Goal: Information Seeking & Learning: Learn about a topic

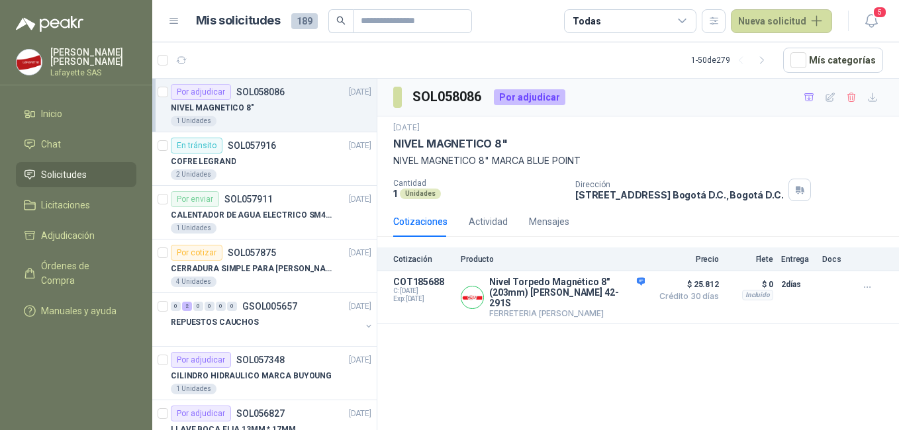
click at [275, 116] on div "1 Unidades" at bounding box center [271, 121] width 200 height 11
click at [630, 294] on button "Detalles" at bounding box center [613, 298] width 62 height 18
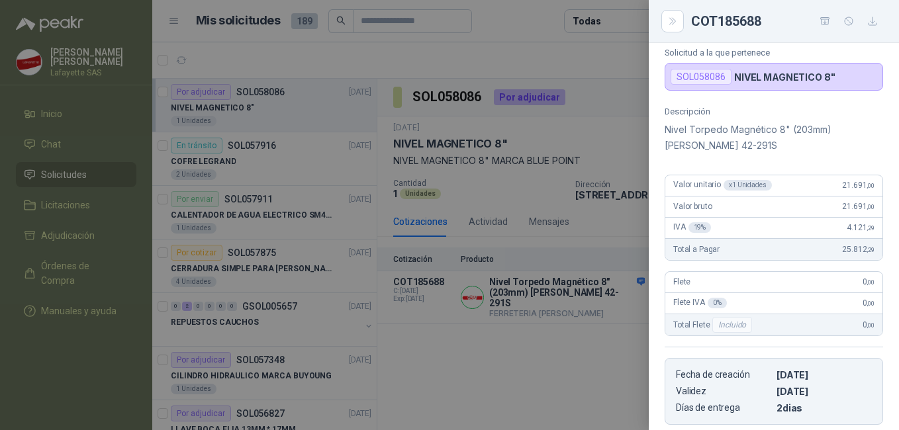
scroll to position [28, 0]
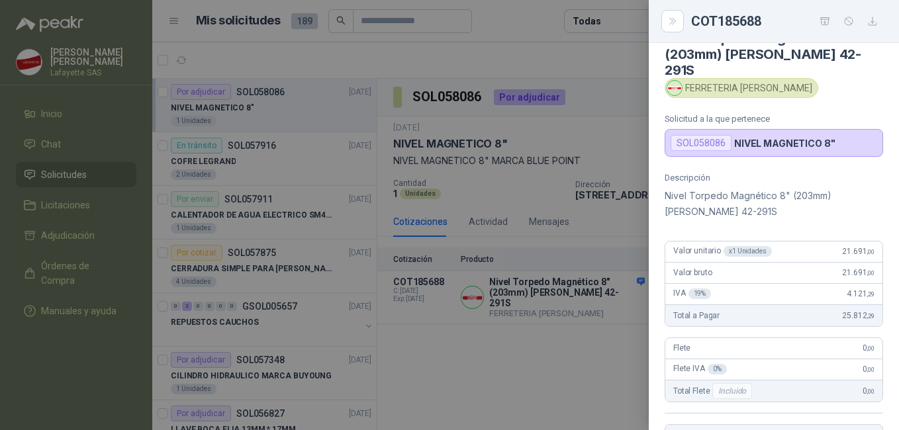
click at [353, 196] on div at bounding box center [449, 215] width 899 height 430
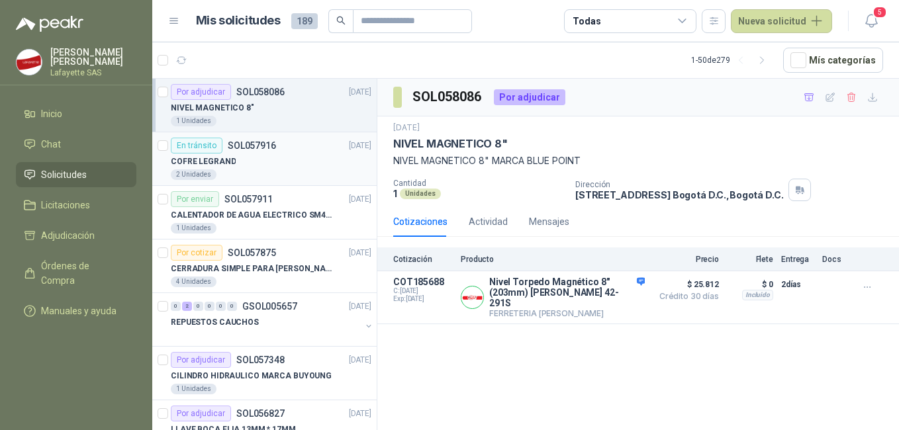
click at [261, 177] on div "2 Unidades" at bounding box center [271, 174] width 200 height 11
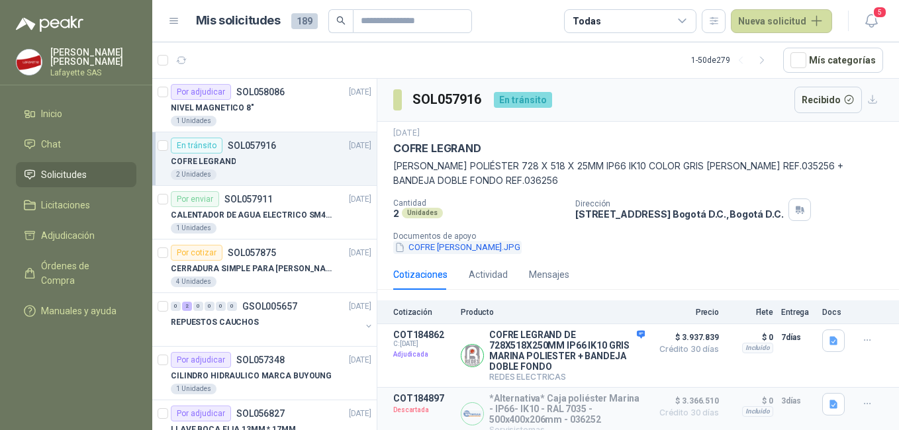
click at [455, 249] on button "COFRE LEGRAND.JPG" at bounding box center [457, 248] width 128 height 14
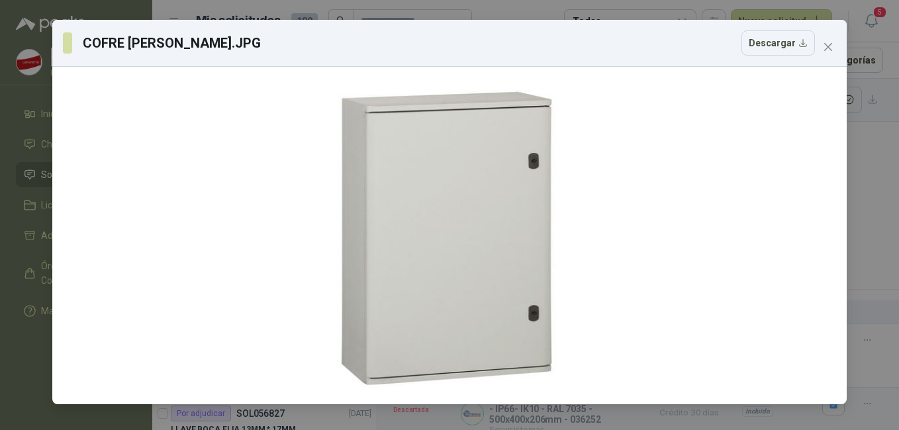
click at [870, 197] on div "COFRE LEGRAND.JPG Descargar" at bounding box center [449, 215] width 899 height 430
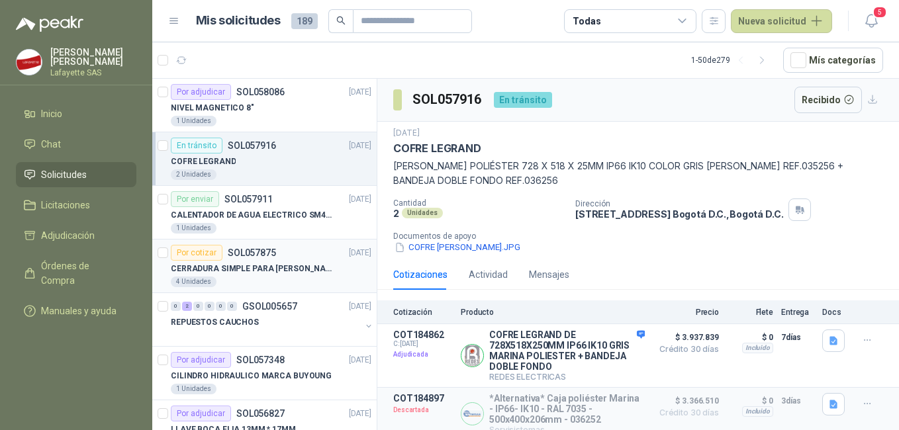
click at [261, 278] on div "4 Unidades" at bounding box center [271, 282] width 200 height 11
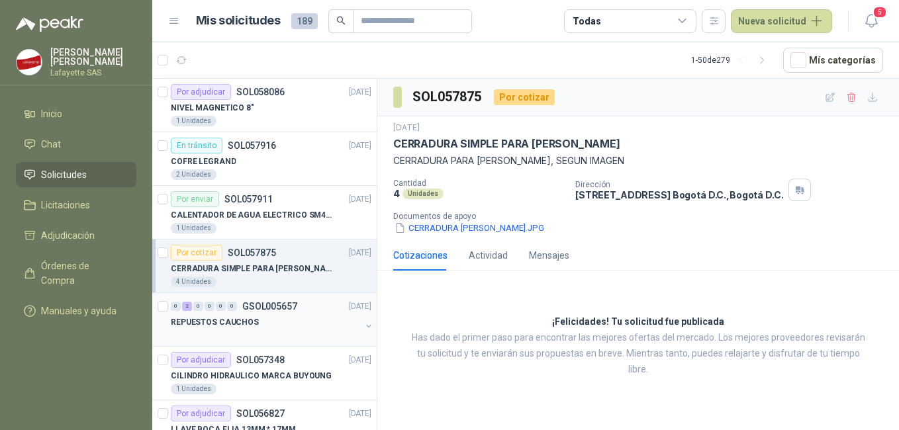
scroll to position [66, 0]
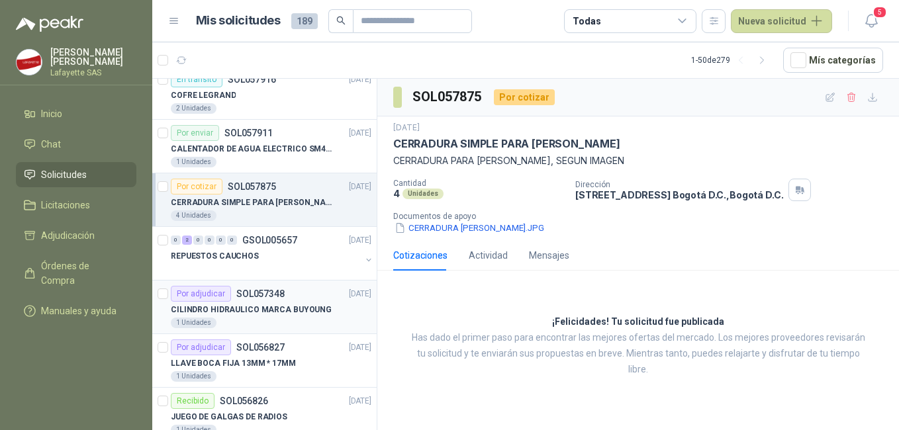
click at [298, 308] on p "CILINDRO HIDRAULICO MARCA BUYOUNG" at bounding box center [251, 310] width 161 height 13
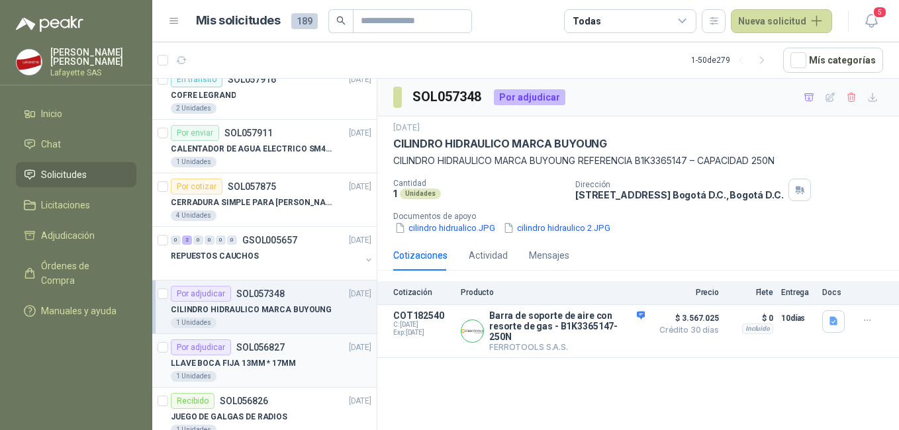
click at [259, 369] on p "LLAVE BOCA FIJA 13MM * 17MM" at bounding box center [233, 363] width 125 height 13
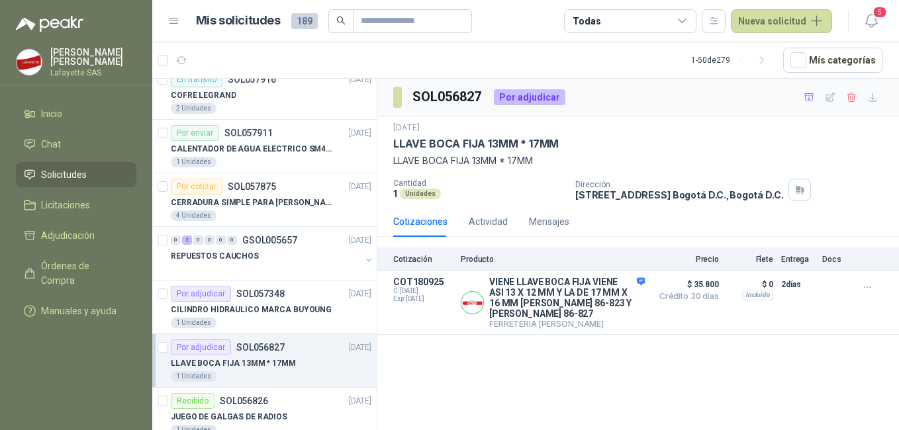
scroll to position [132, 0]
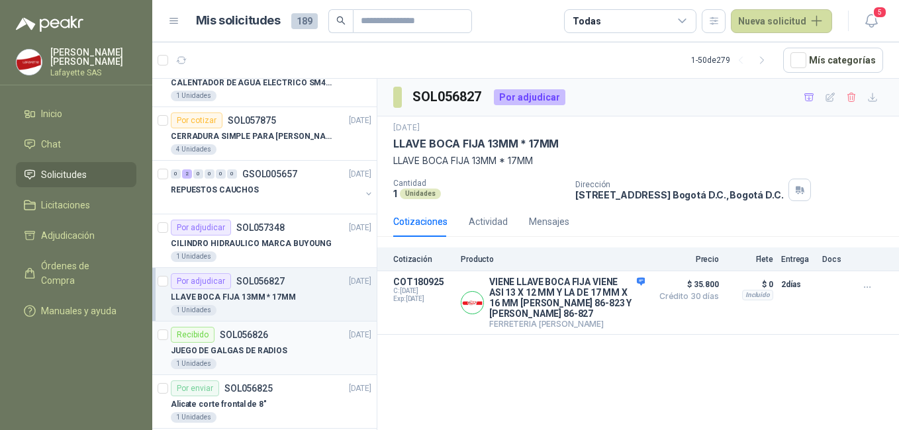
click at [240, 350] on p "JUEGO DE GALGAS DE RADIOS" at bounding box center [229, 351] width 116 height 13
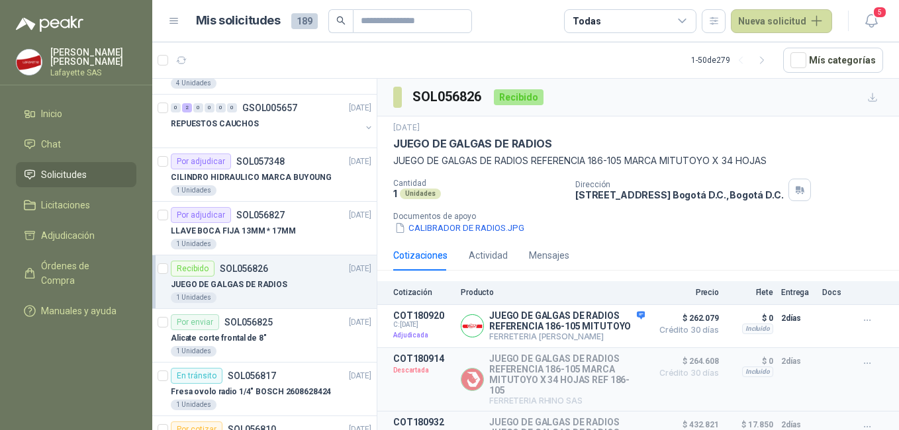
scroll to position [265, 0]
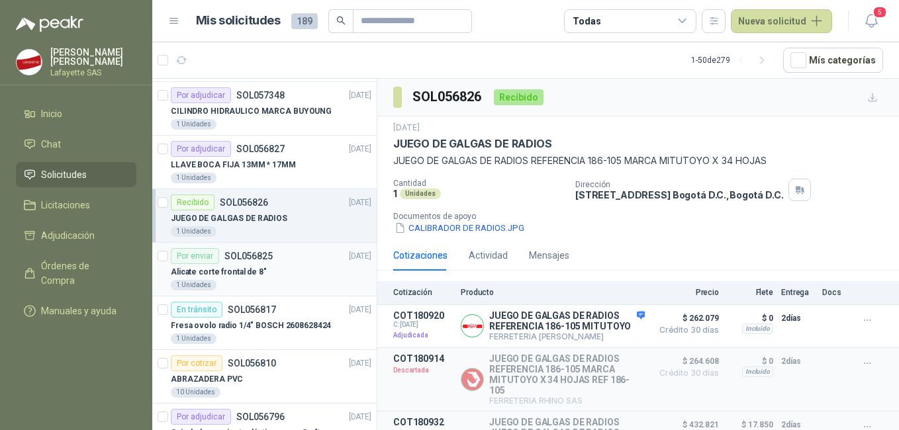
click at [269, 275] on div "Alicate corte frontal de 8"" at bounding box center [271, 272] width 200 height 16
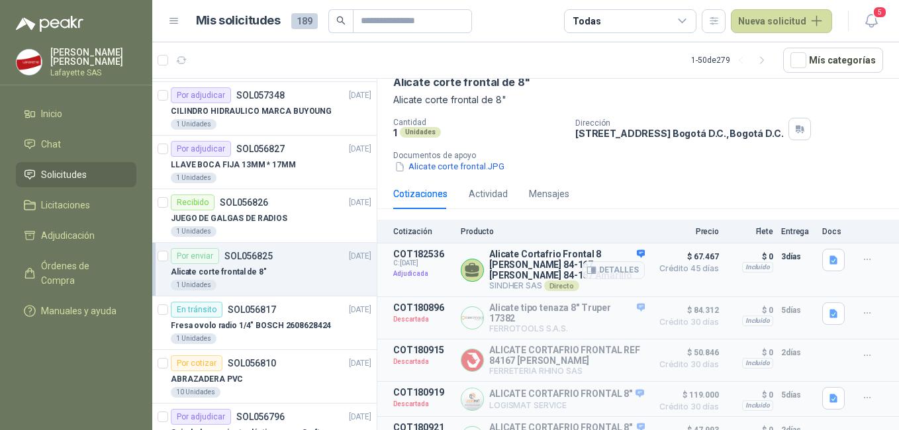
scroll to position [132, 0]
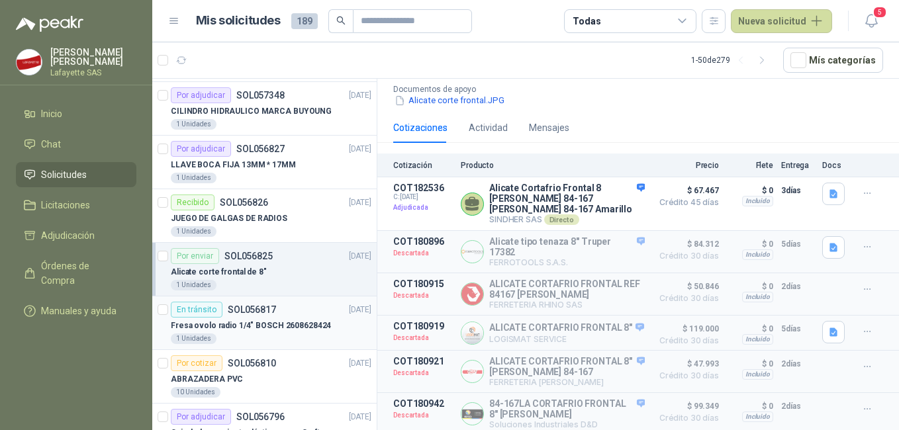
click at [289, 320] on p "Fresa ovolo radio 1/4" BOSCH 2608628424" at bounding box center [251, 326] width 160 height 13
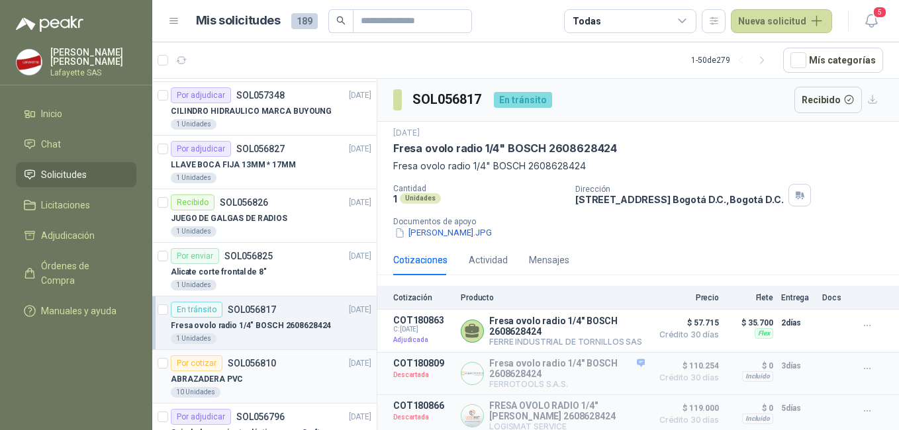
scroll to position [331, 0]
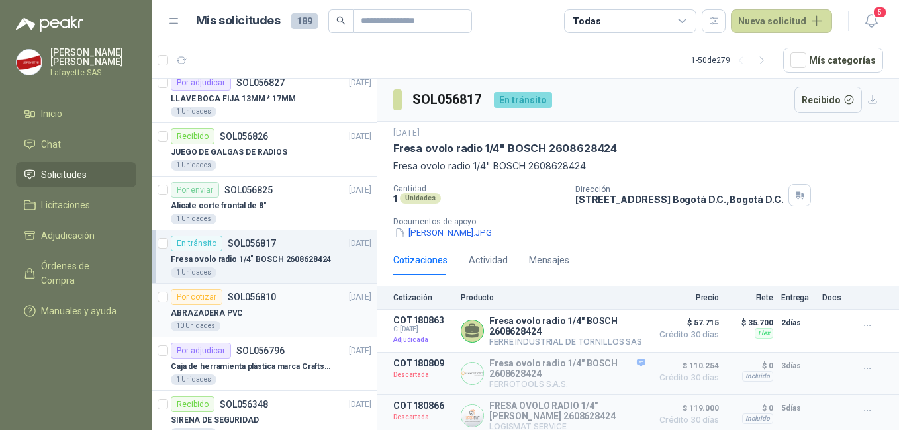
click at [273, 317] on div "ABRAZADERA PVC" at bounding box center [271, 313] width 200 height 16
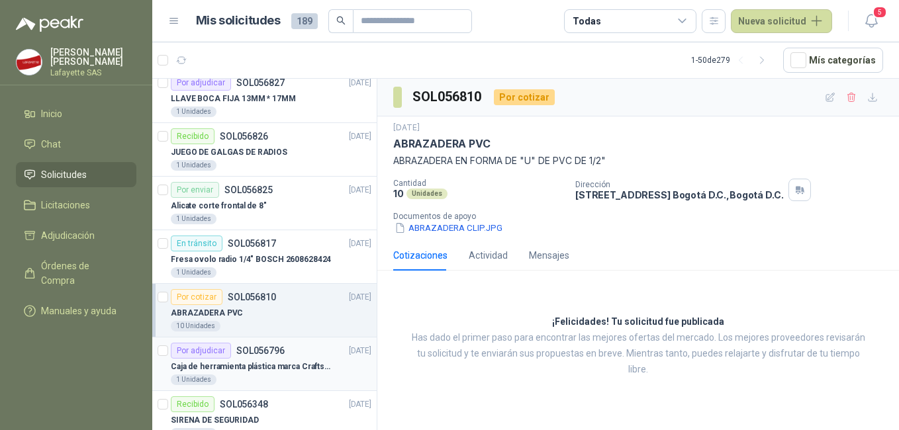
click at [249, 368] on p "Caja de herramienta plástica marca Craftsman de 26 pulgadas color rojo y nego" at bounding box center [253, 367] width 165 height 13
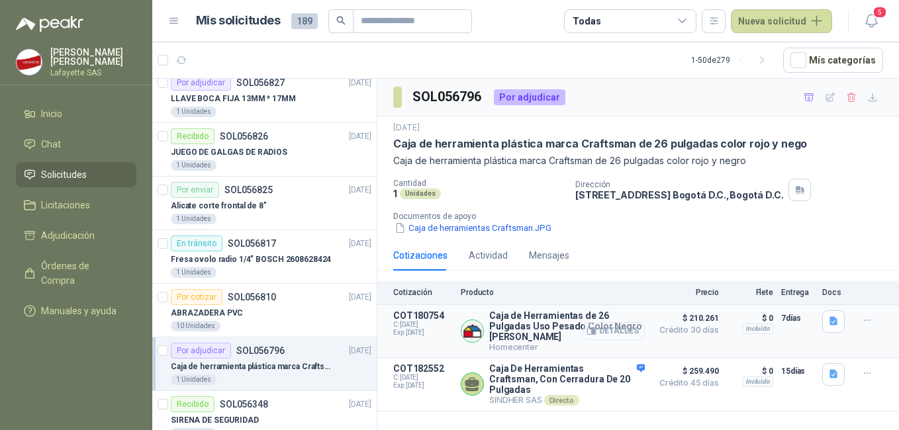
click at [602, 330] on button "Detalles" at bounding box center [613, 331] width 62 height 18
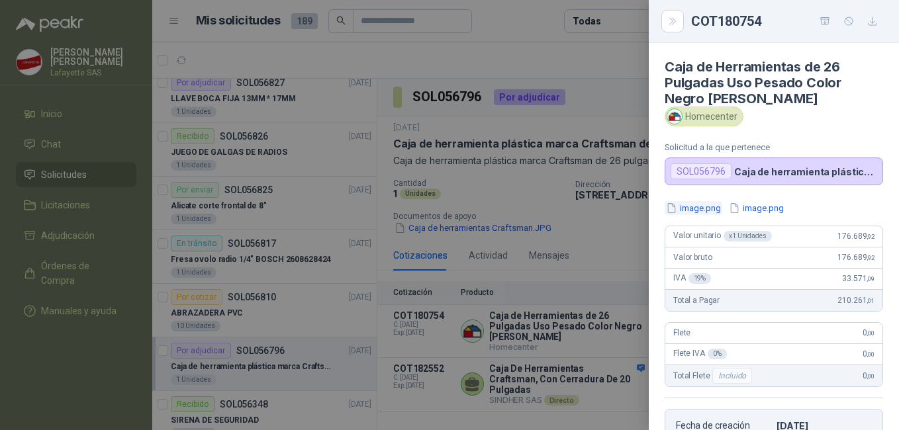
click at [697, 208] on button "image.png" at bounding box center [693, 208] width 58 height 14
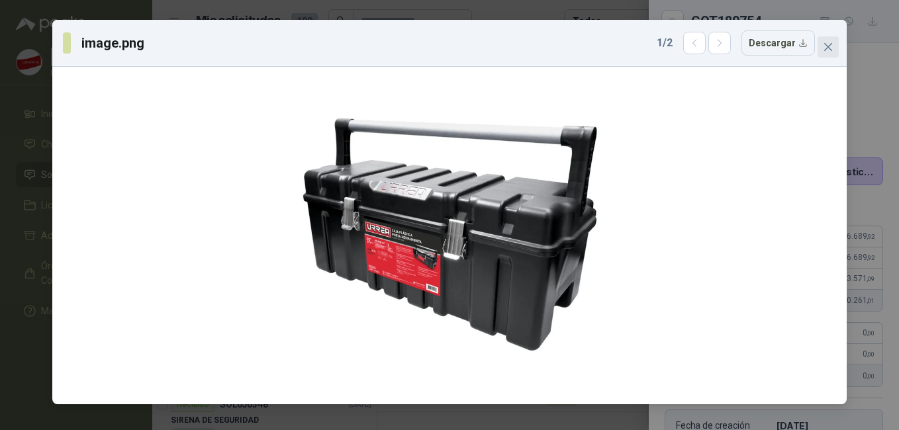
click at [834, 49] on span "Close" at bounding box center [827, 47] width 21 height 11
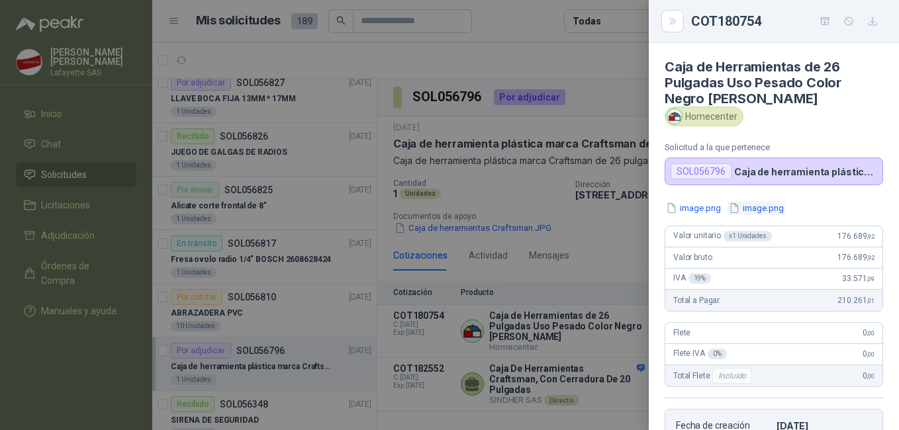
click at [768, 204] on button "image.png" at bounding box center [756, 208] width 58 height 14
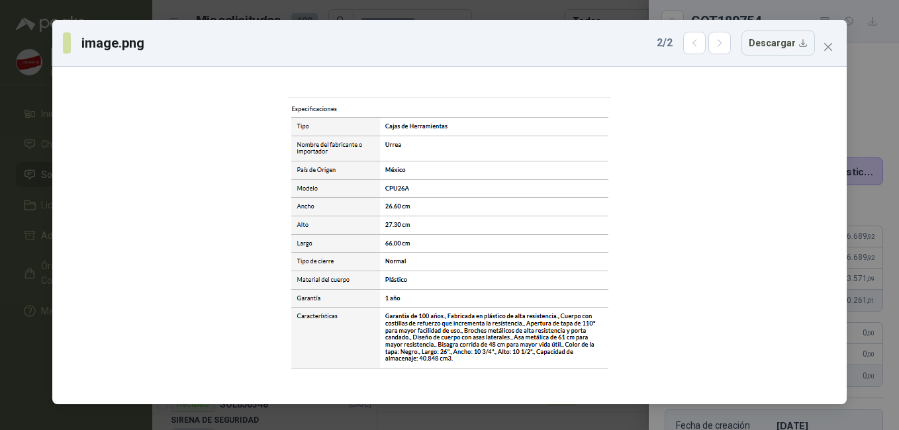
click at [827, 42] on icon "close" at bounding box center [828, 47] width 11 height 11
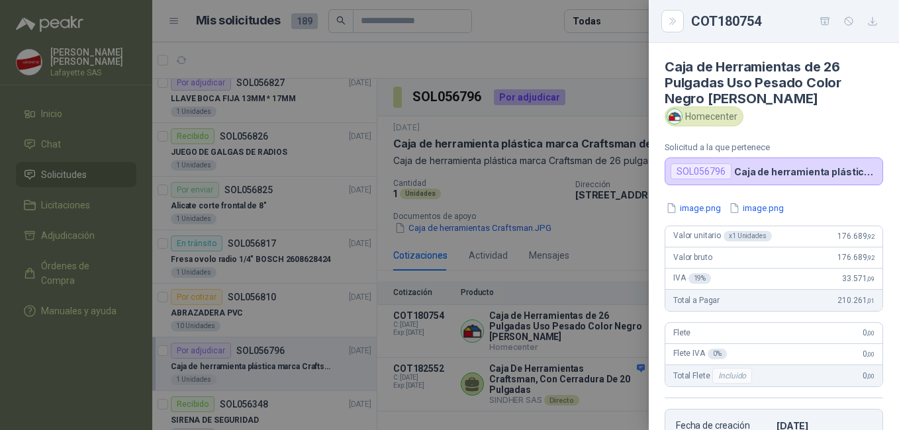
click at [631, 197] on div at bounding box center [449, 215] width 899 height 430
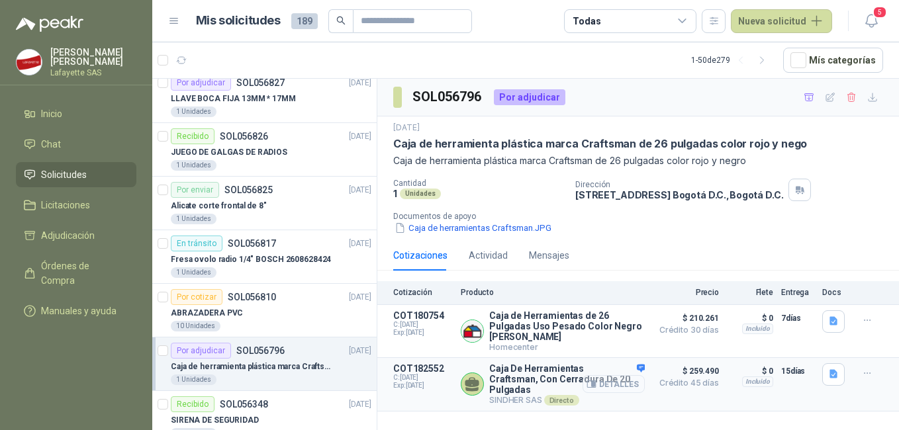
click at [608, 379] on button "Detalles" at bounding box center [613, 384] width 62 height 18
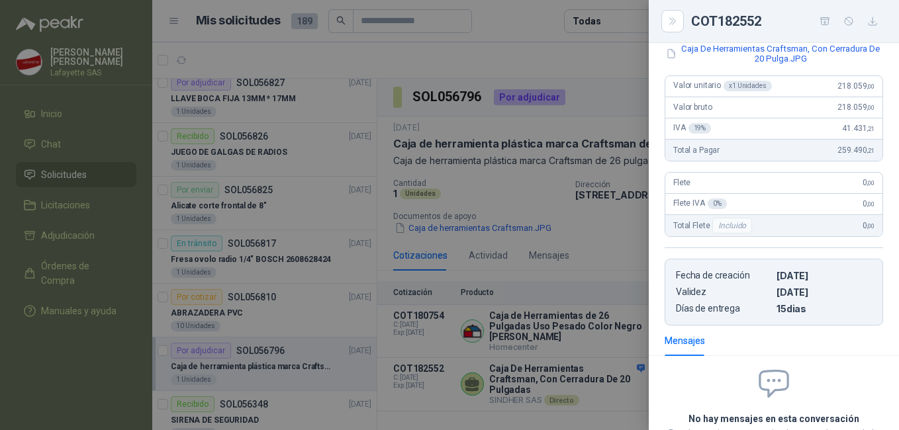
scroll to position [68, 0]
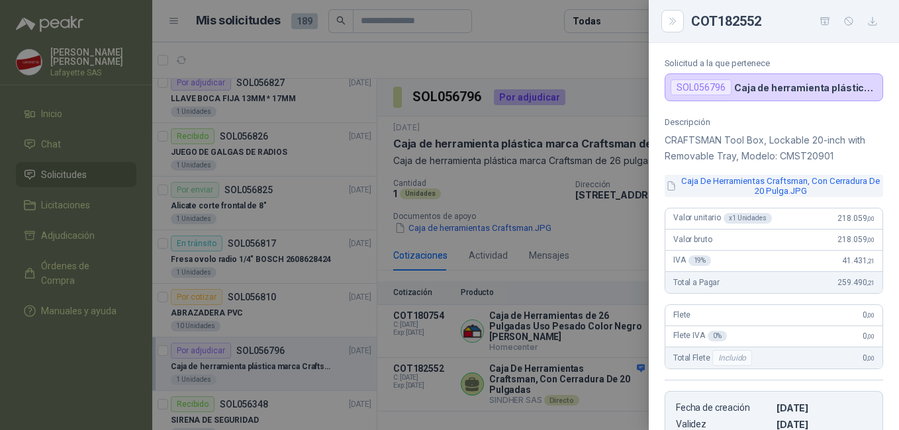
click at [708, 190] on button "Caja De Herramientas Craftsman, Con Cerradura De 20 Pulga.JPG" at bounding box center [773, 186] width 218 height 22
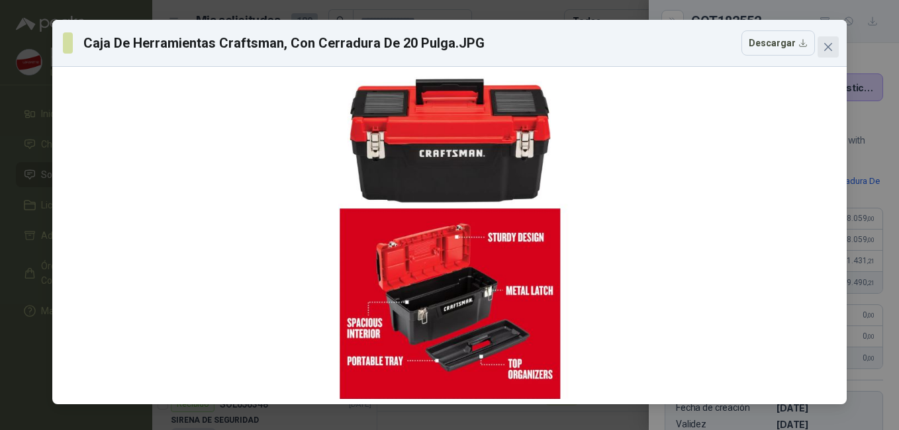
click at [826, 49] on icon "close" at bounding box center [828, 47] width 8 height 8
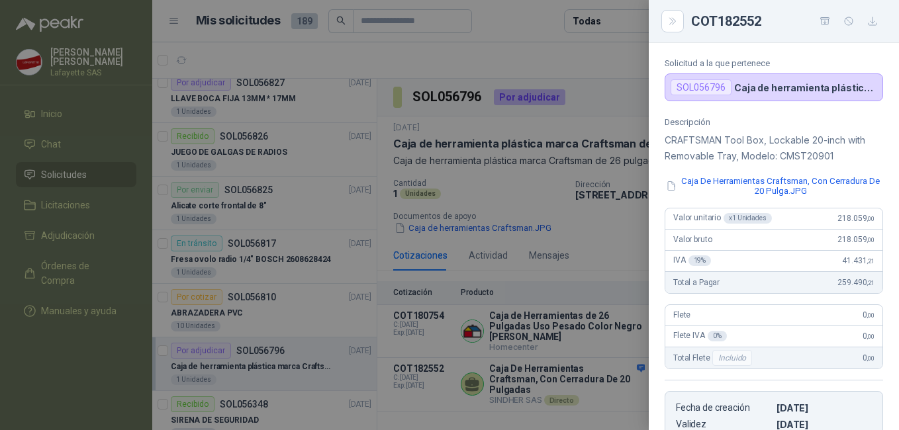
click at [585, 236] on div at bounding box center [449, 215] width 899 height 430
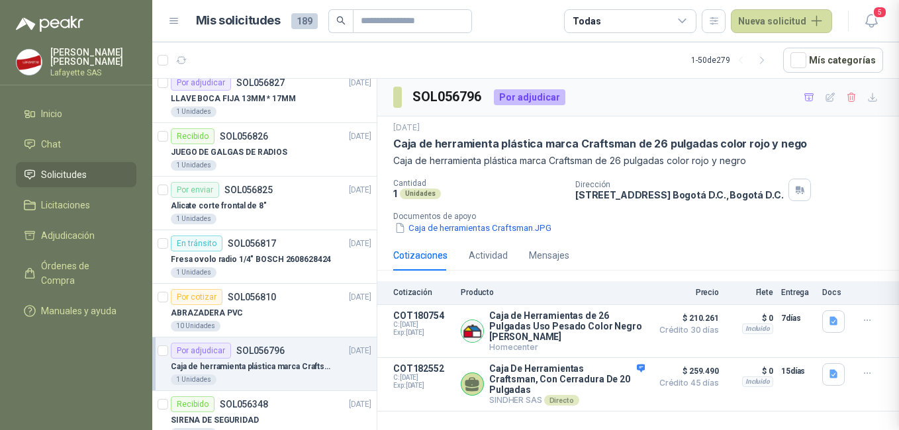
scroll to position [333, 0]
click at [434, 227] on button "Caja de herramientas Craftsman.JPG" at bounding box center [472, 228] width 159 height 14
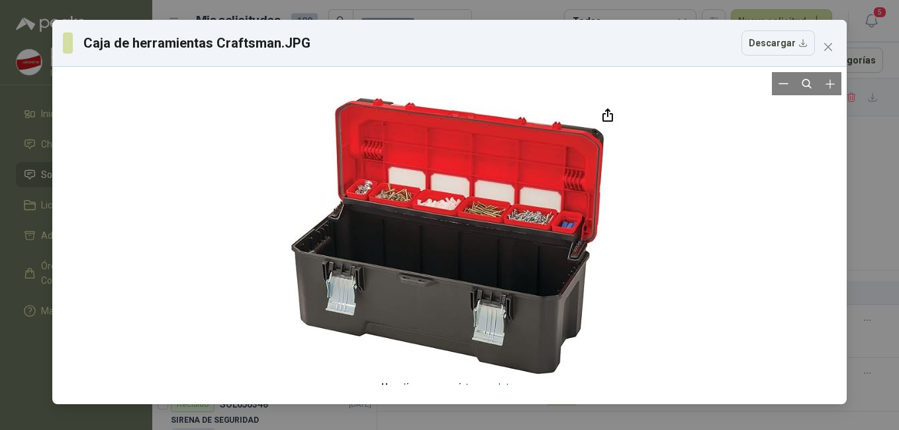
click at [670, 153] on div at bounding box center [449, 235] width 783 height 327
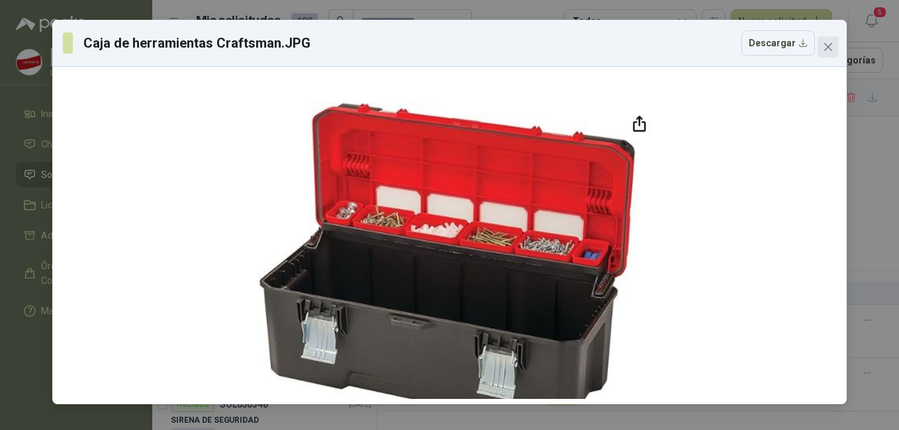
click at [827, 46] on icon "close" at bounding box center [828, 47] width 8 height 8
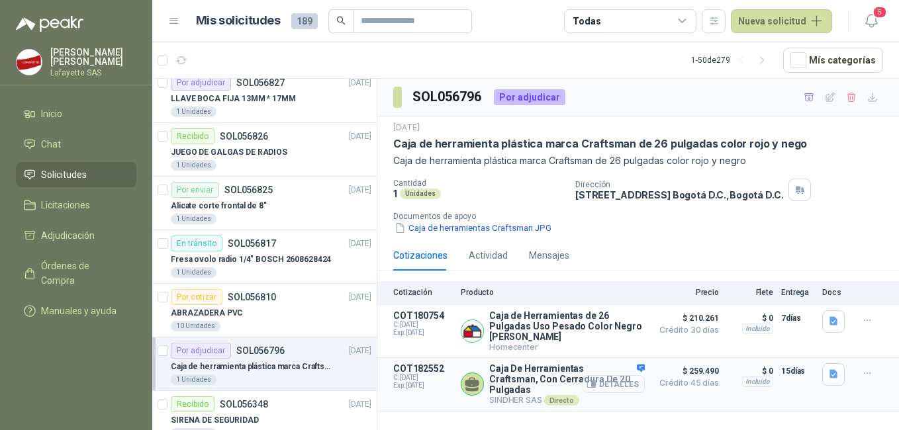
click at [611, 379] on button "Detalles" at bounding box center [613, 384] width 62 height 18
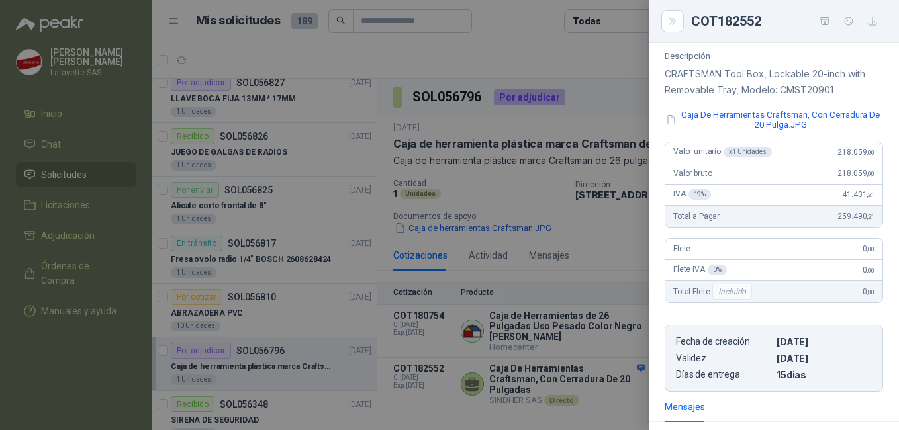
scroll to position [0, 0]
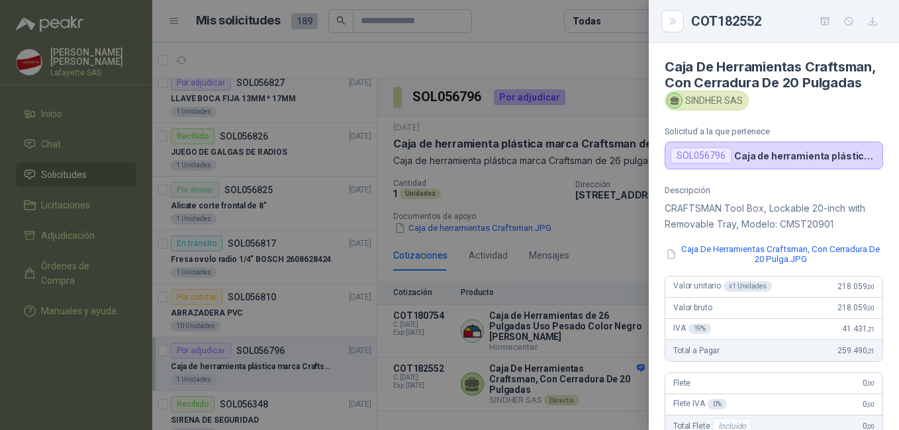
drag, startPoint x: 572, startPoint y: 309, endPoint x: 559, endPoint y: 315, distance: 14.5
click at [570, 310] on div at bounding box center [449, 215] width 899 height 430
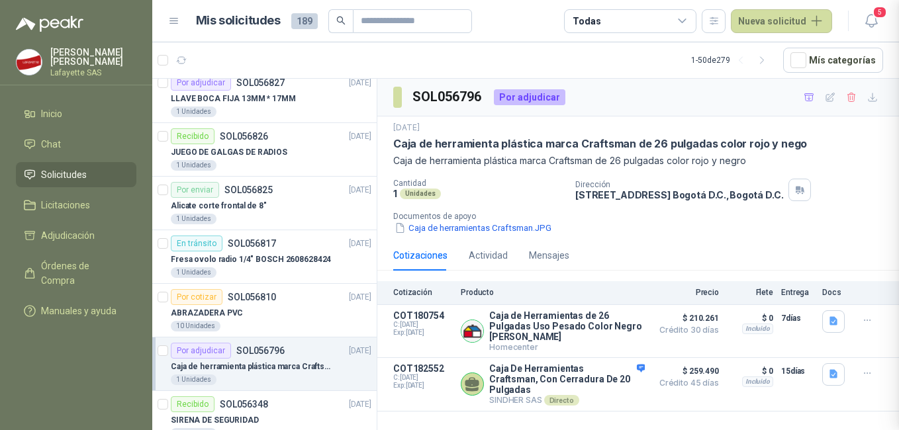
scroll to position [333, 0]
click at [608, 335] on button "Detalles" at bounding box center [613, 331] width 62 height 18
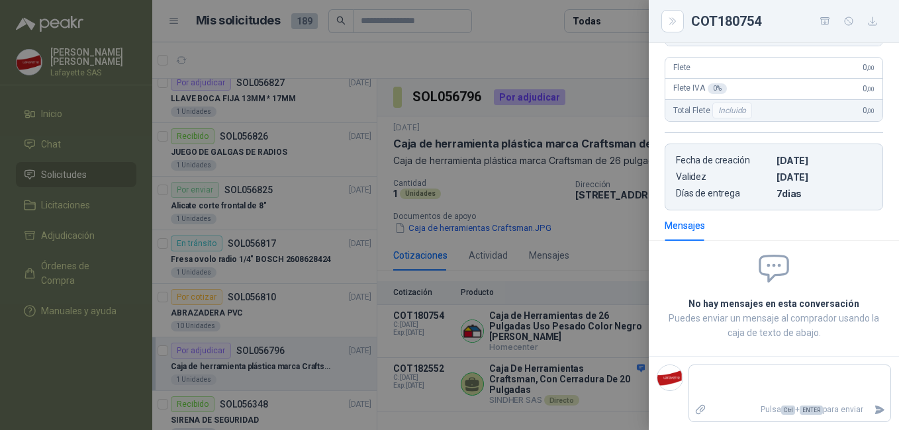
scroll to position [0, 0]
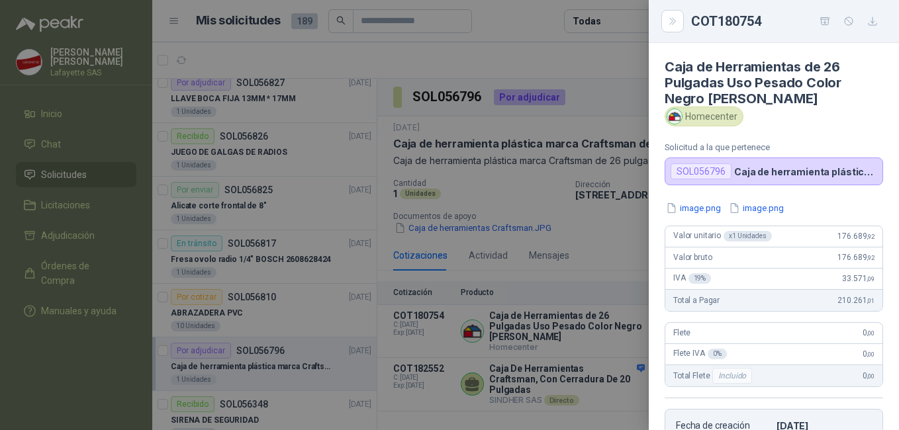
click at [614, 318] on div at bounding box center [449, 215] width 899 height 430
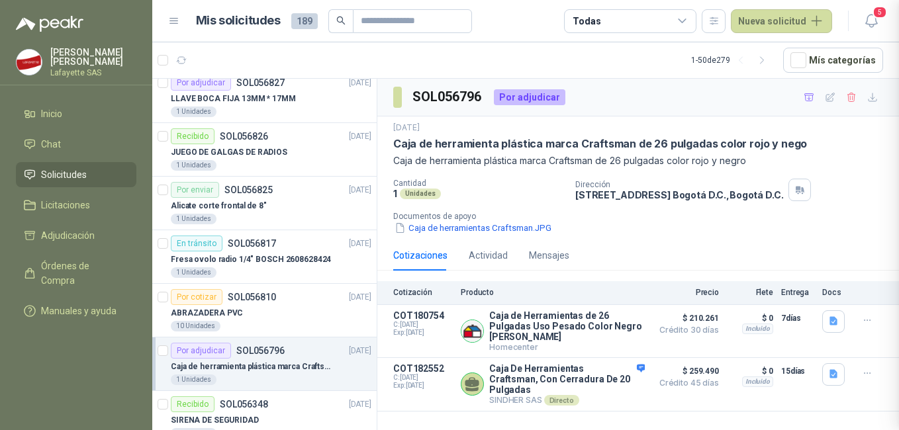
scroll to position [265, 0]
click at [596, 328] on icon "button" at bounding box center [591, 331] width 10 height 10
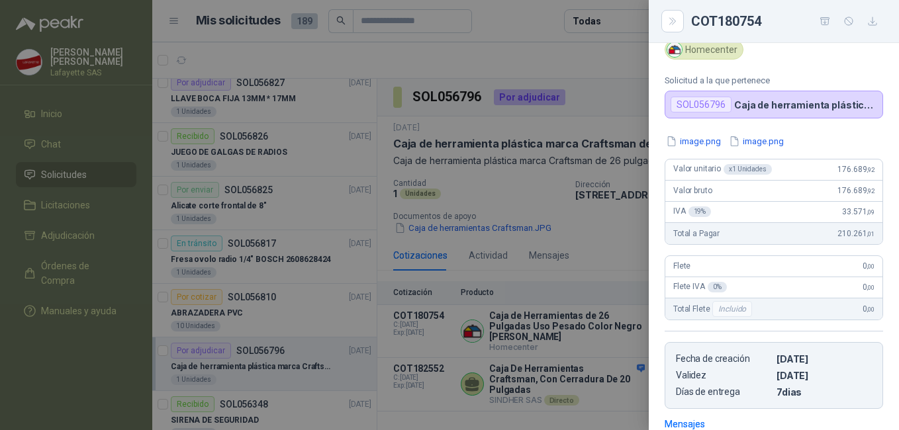
scroll to position [0, 0]
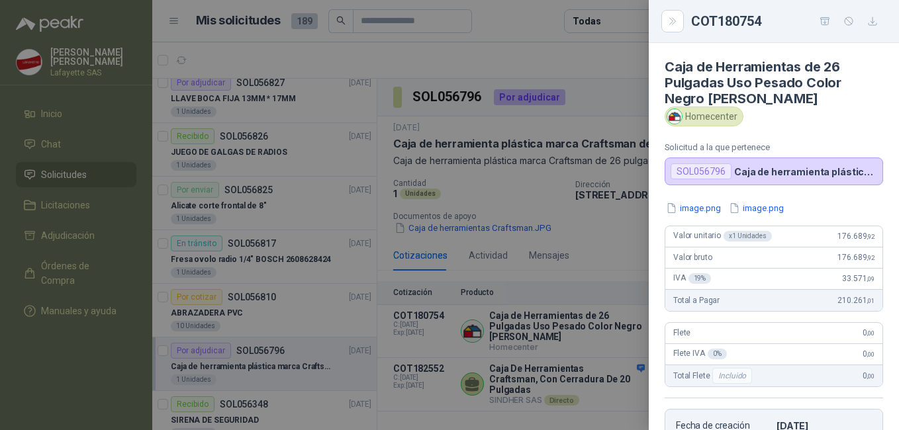
click at [592, 322] on div at bounding box center [449, 215] width 899 height 430
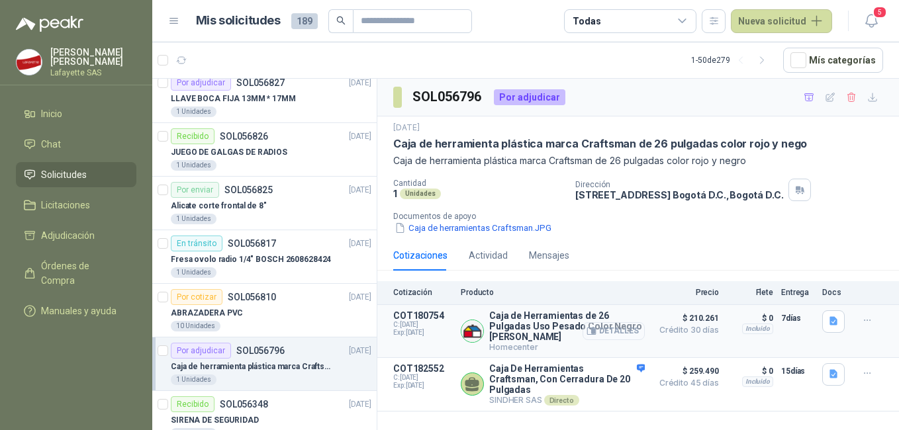
click at [607, 332] on button "Detalles" at bounding box center [613, 331] width 62 height 18
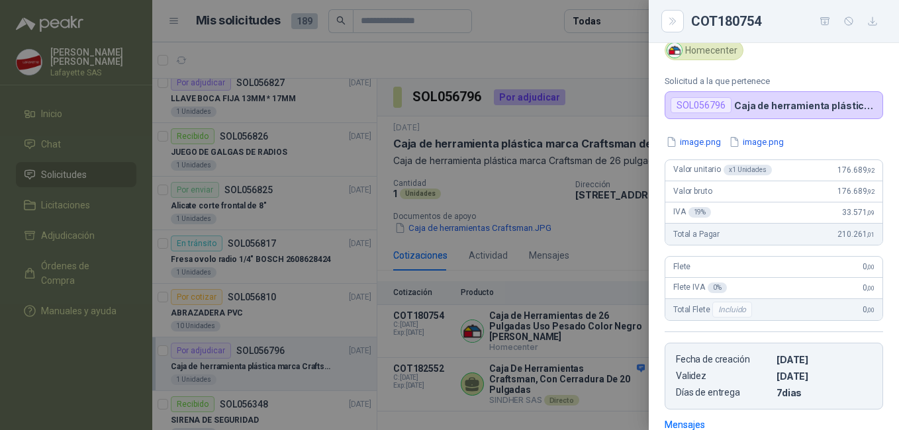
scroll to position [0, 0]
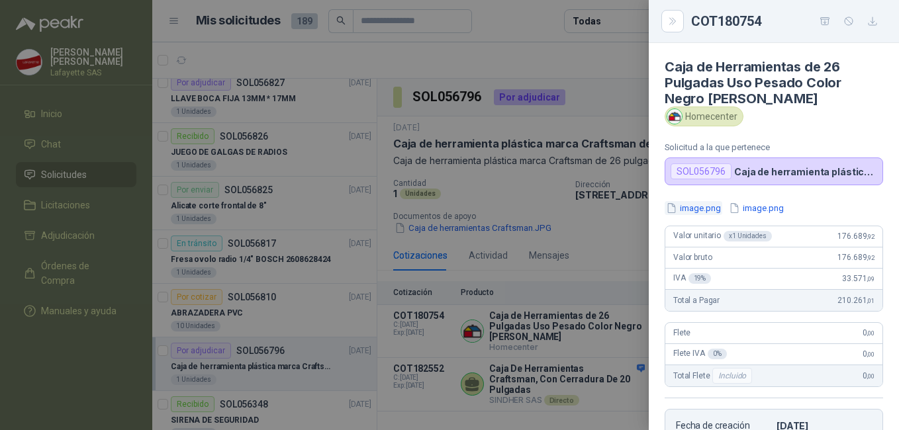
click at [698, 210] on button "image.png" at bounding box center [693, 208] width 58 height 14
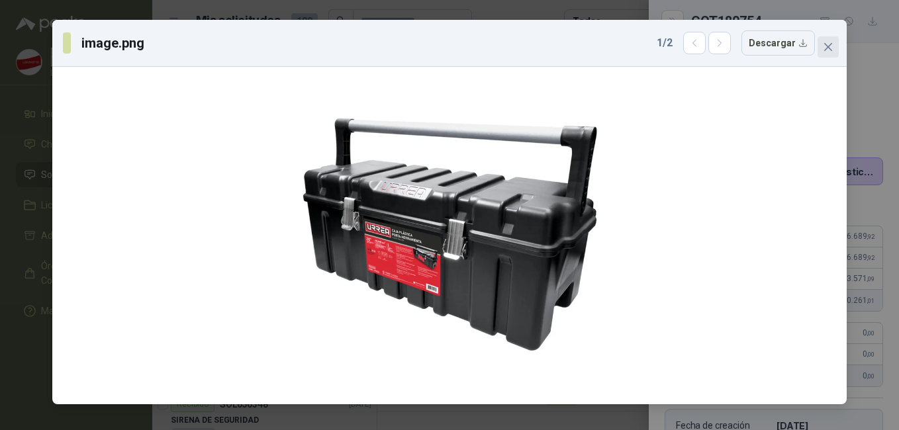
click at [832, 50] on icon "close" at bounding box center [828, 47] width 8 height 8
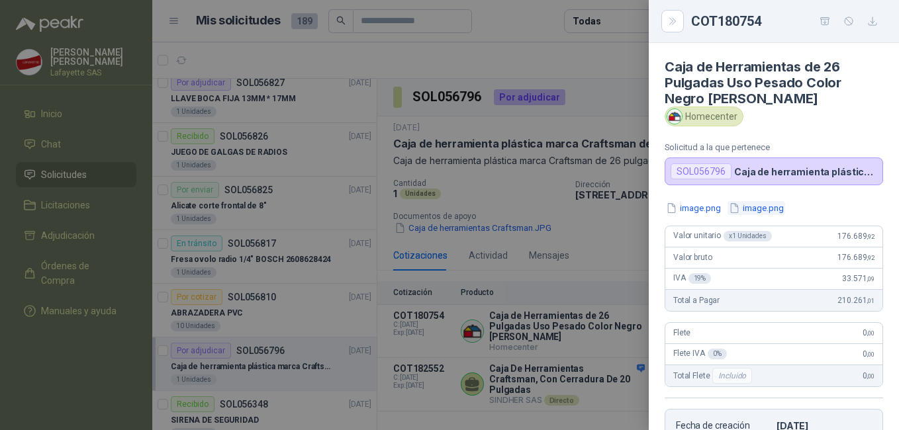
click at [766, 206] on button "image.png" at bounding box center [756, 208] width 58 height 14
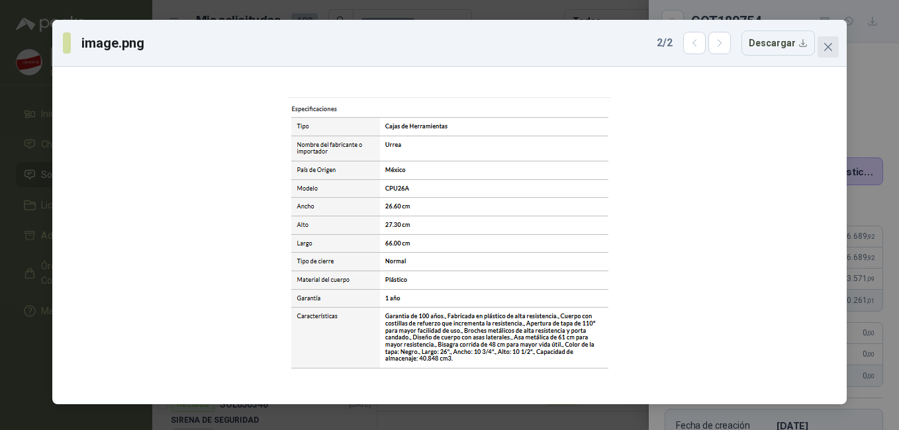
click at [825, 48] on icon "close" at bounding box center [828, 47] width 11 height 11
